Goal: Information Seeking & Learning: Learn about a topic

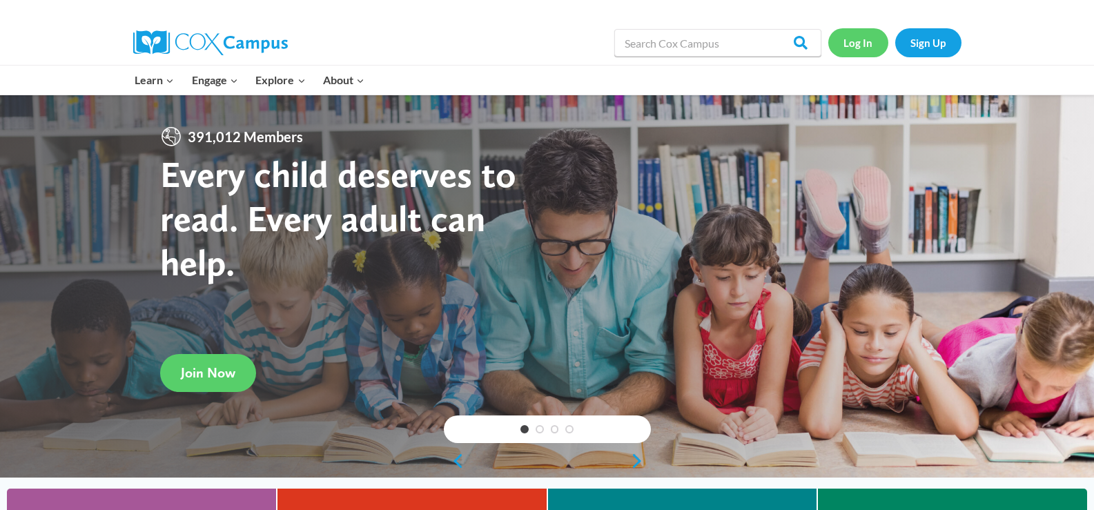
click at [846, 46] on link "Log In" at bounding box center [858, 42] width 60 height 28
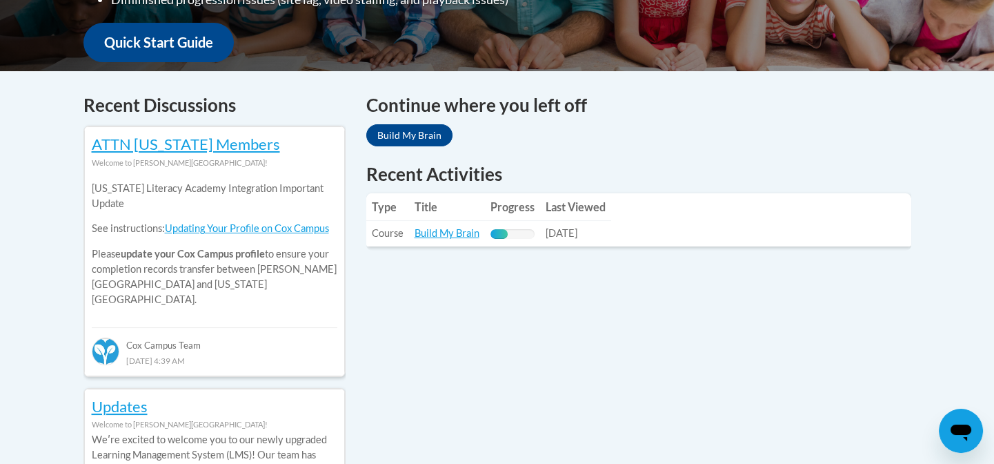
scroll to position [513, 0]
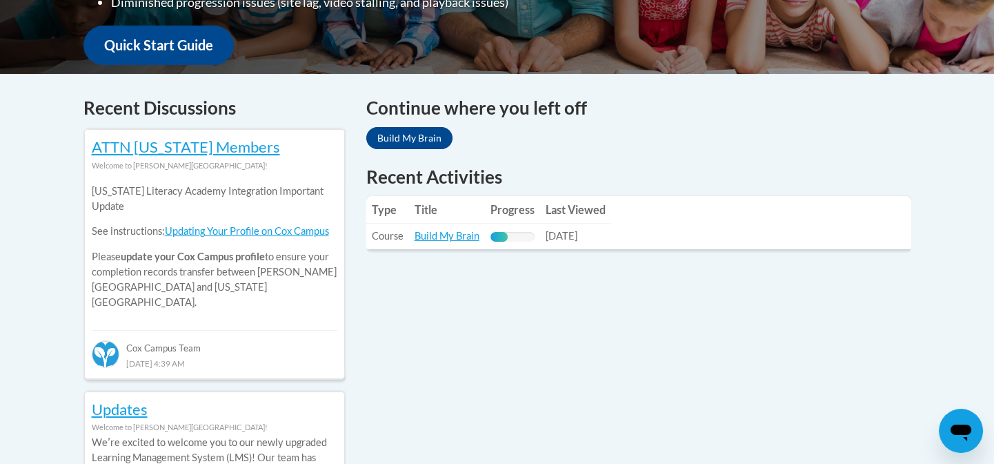
click at [537, 213] on th "Progress" at bounding box center [512, 210] width 55 height 28
click at [424, 130] on link "Build My Brain" at bounding box center [409, 138] width 86 height 22
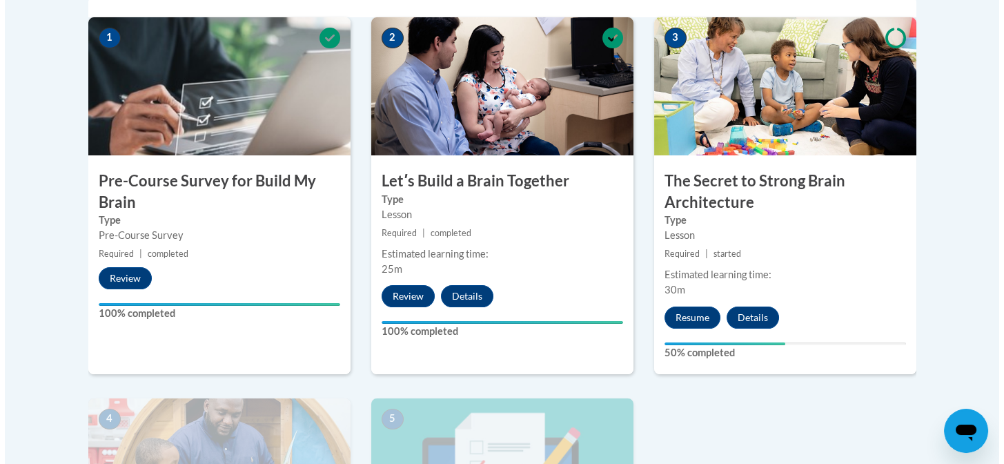
scroll to position [469, 0]
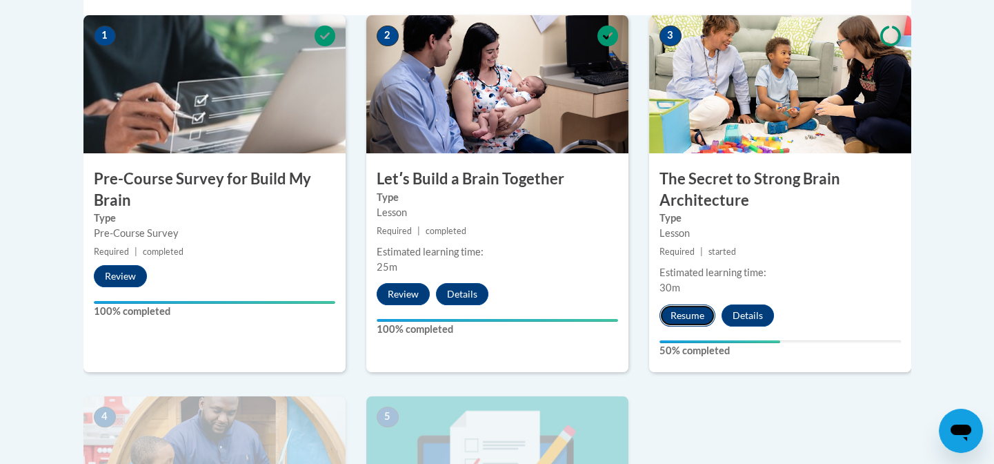
click at [682, 317] on button "Resume" at bounding box center [688, 315] width 56 height 22
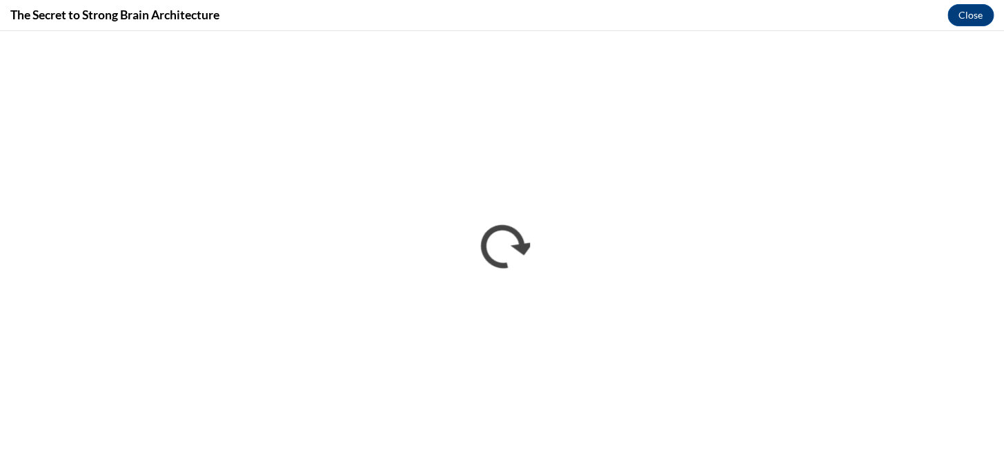
scroll to position [0, 0]
